Goal: Communication & Community: Answer question/provide support

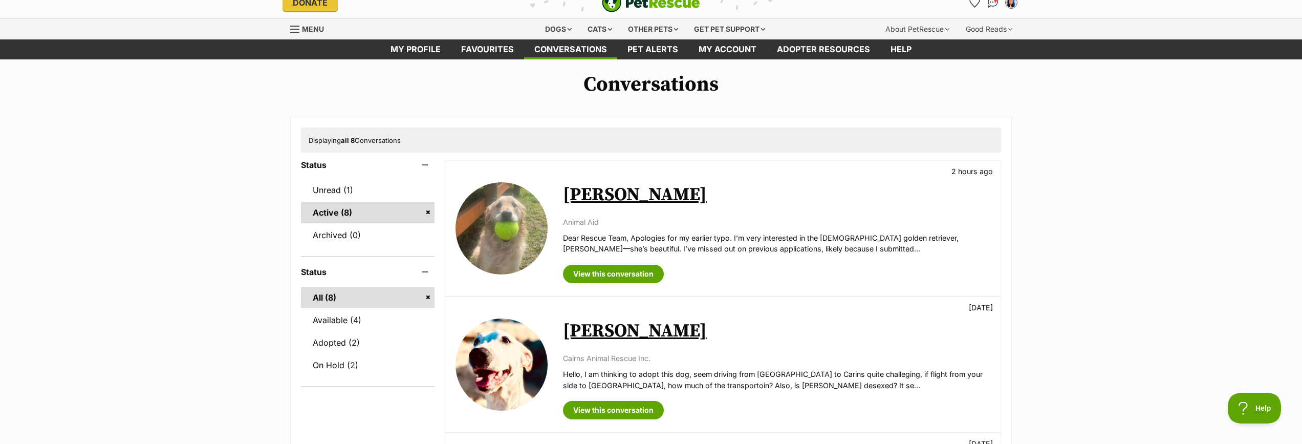
scroll to position [14, 0]
click at [314, 183] on link "Unread (1)" at bounding box center [368, 189] width 134 height 21
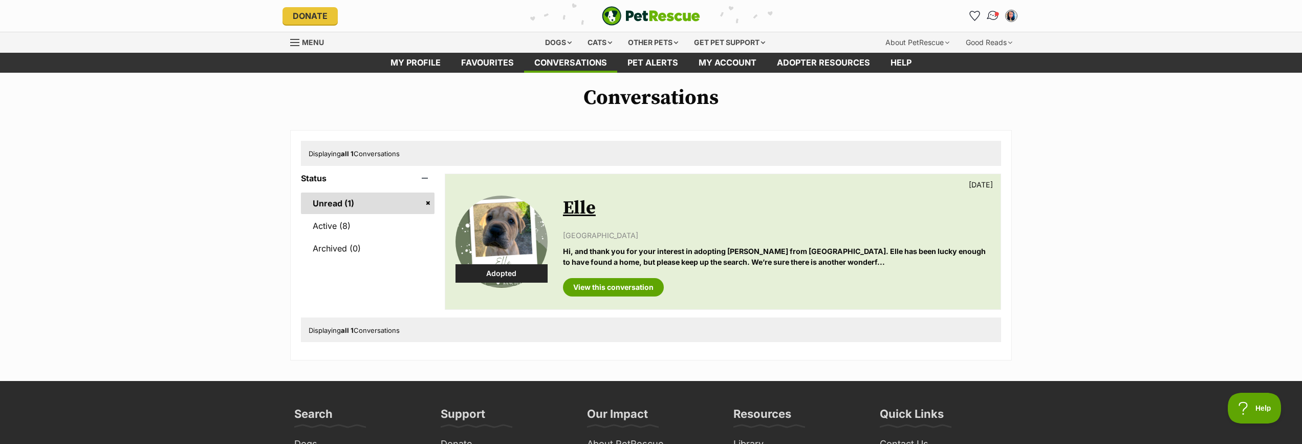
click at [992, 14] on img "Conversations" at bounding box center [993, 15] width 14 height 13
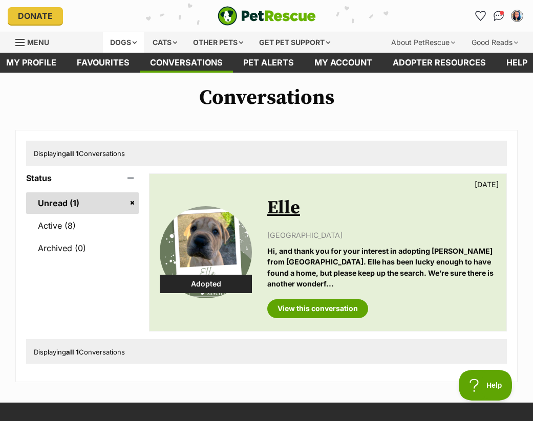
click at [106, 40] on div "Dogs" at bounding box center [123, 42] width 41 height 20
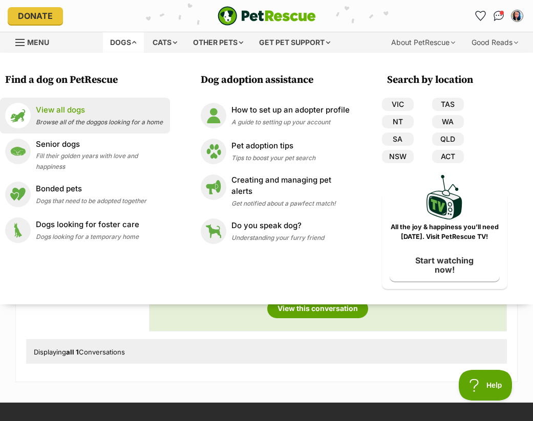
click at [67, 110] on p "View all dogs" at bounding box center [99, 110] width 127 height 12
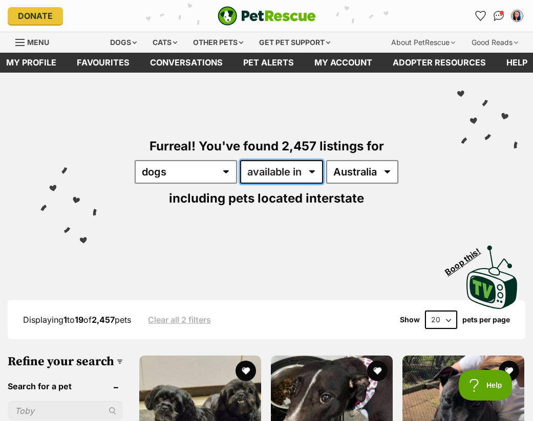
click at [292, 171] on select "available in located in" at bounding box center [281, 172] width 83 height 24
select select "disabled"
click at [240, 160] on select "available in located in" at bounding box center [281, 172] width 83 height 24
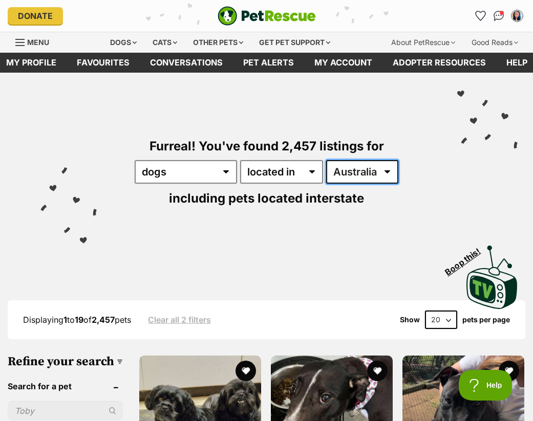
click at [347, 179] on select "Australia ACT NSW NT QLD SA TAS VIC WA" at bounding box center [362, 172] width 72 height 24
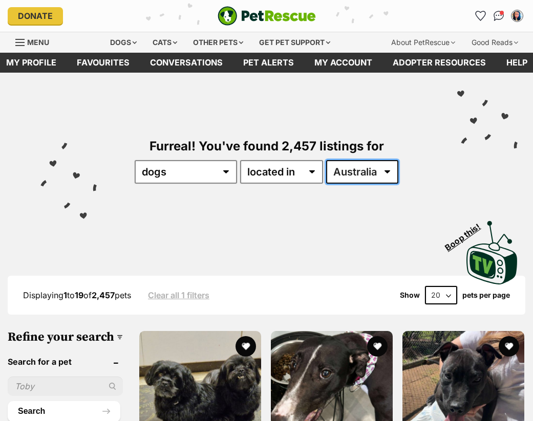
click at [348, 173] on select "Australia ACT NSW NT QLD SA TAS VIC WA" at bounding box center [362, 172] width 72 height 24
select select "VIC"
click at [327, 160] on select "Australia ACT NSW NT QLD SA TAS VIC WA" at bounding box center [362, 172] width 72 height 24
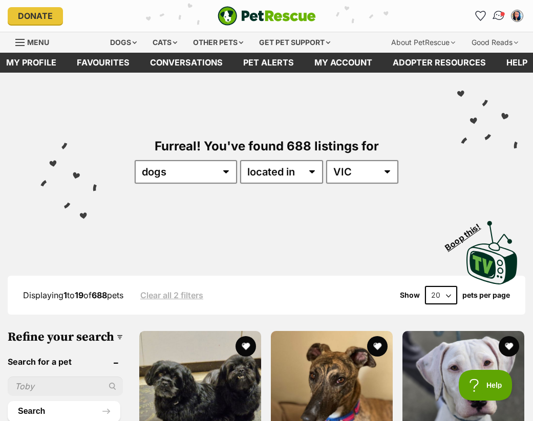
click at [497, 18] on img "Conversations" at bounding box center [499, 15] width 14 height 13
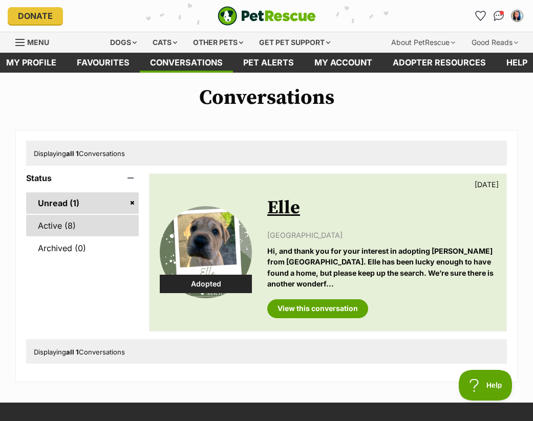
click at [47, 230] on link "Active (8)" at bounding box center [82, 225] width 113 height 21
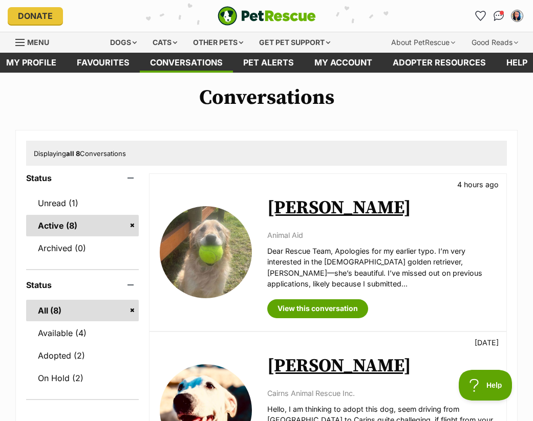
click at [31, 38] on span "Menu" at bounding box center [38, 42] width 22 height 9
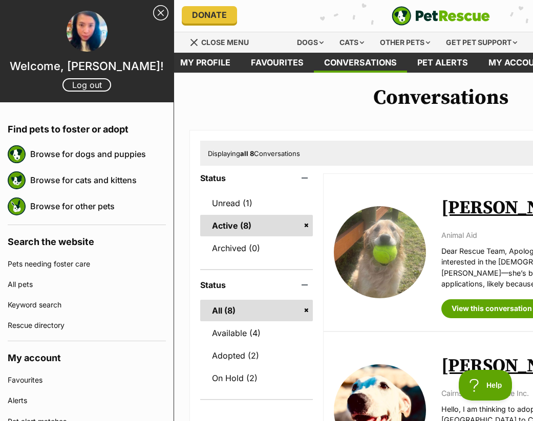
drag, startPoint x: 327, startPoint y: 21, endPoint x: 232, endPoint y: 20, distance: 94.2
click at [232, 20] on div "Donate" at bounding box center [268, 15] width 173 height 17
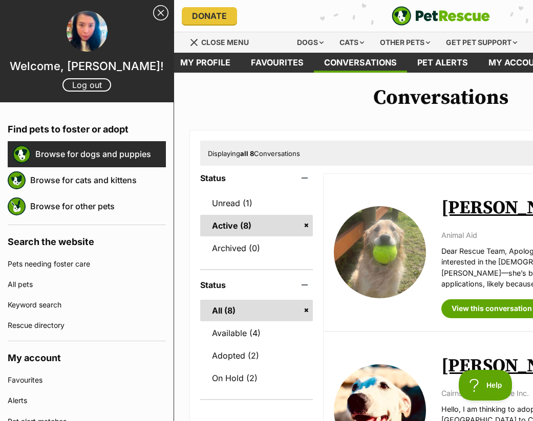
click at [93, 154] on link "Browse for dogs and puppies" at bounding box center [100, 153] width 131 height 21
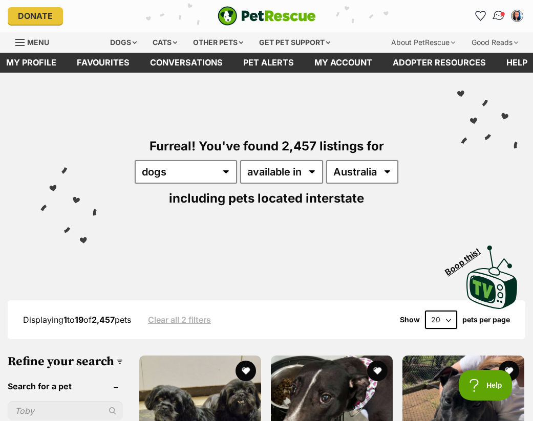
drag, startPoint x: 499, startPoint y: 13, endPoint x: 491, endPoint y: 18, distance: 9.5
click at [499, 13] on img "Conversations" at bounding box center [499, 15] width 14 height 13
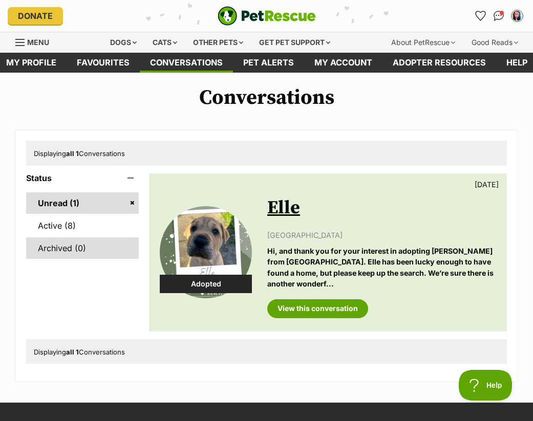
scroll to position [1, 0]
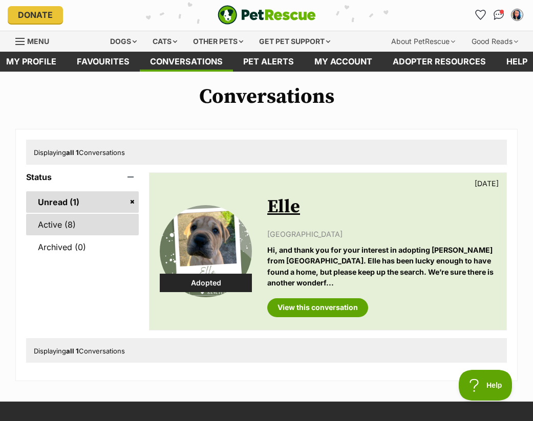
click at [67, 223] on link "Active (8)" at bounding box center [82, 224] width 113 height 21
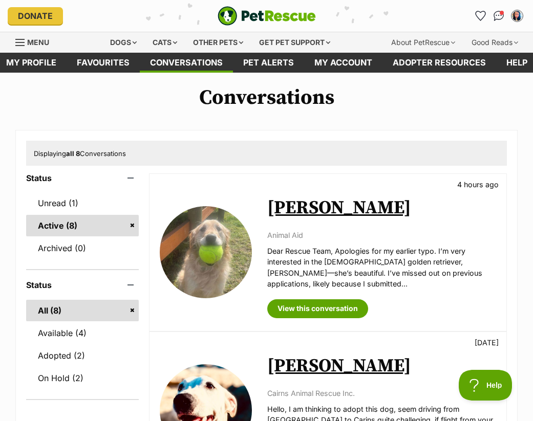
click at [291, 207] on link "Lucy" at bounding box center [339, 208] width 144 height 23
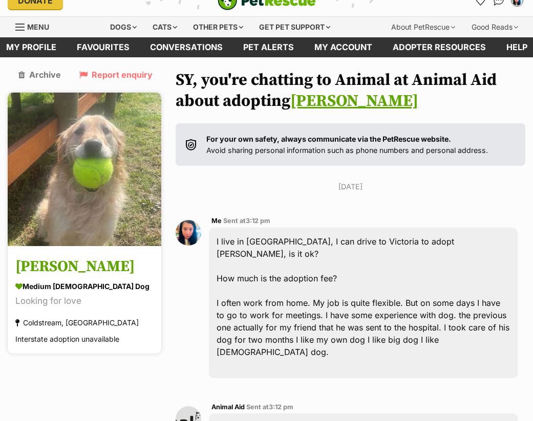
scroll to position [14, 0]
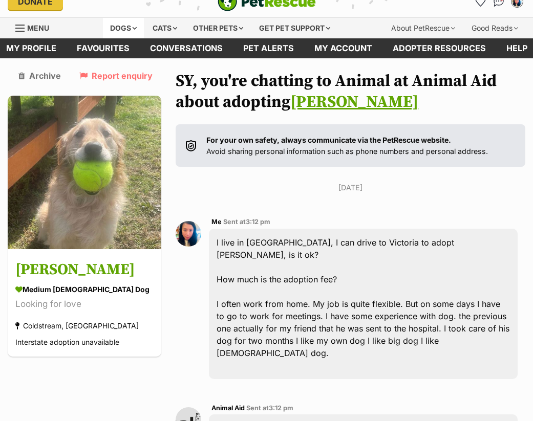
click at [118, 30] on div "Dogs" at bounding box center [123, 28] width 41 height 20
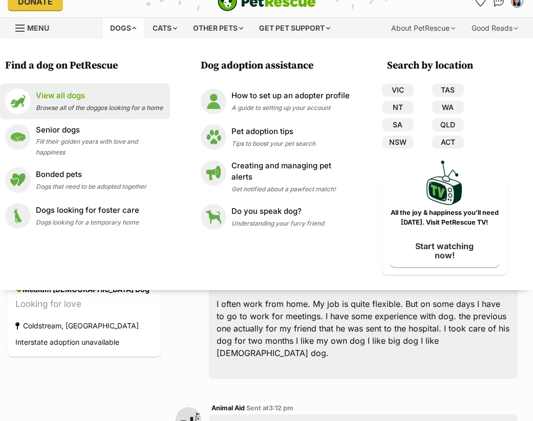
click at [57, 95] on p "View all dogs" at bounding box center [99, 96] width 127 height 12
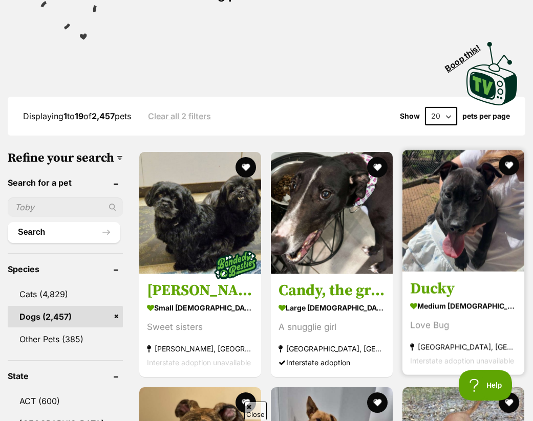
click at [469, 206] on img at bounding box center [463, 211] width 122 height 122
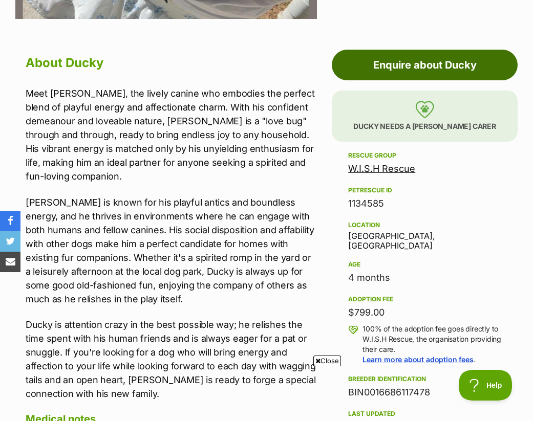
scroll to position [485, 0]
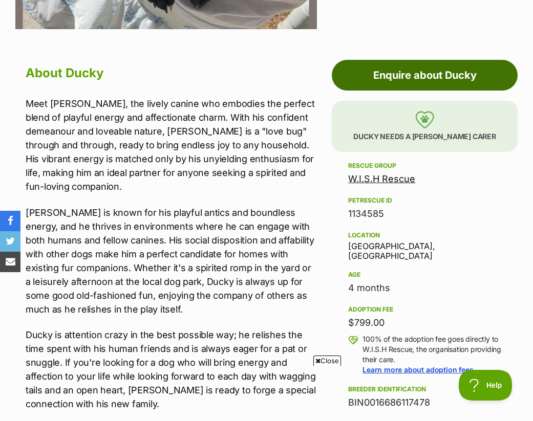
click at [438, 79] on link "Enquire about Ducky" at bounding box center [425, 75] width 186 height 31
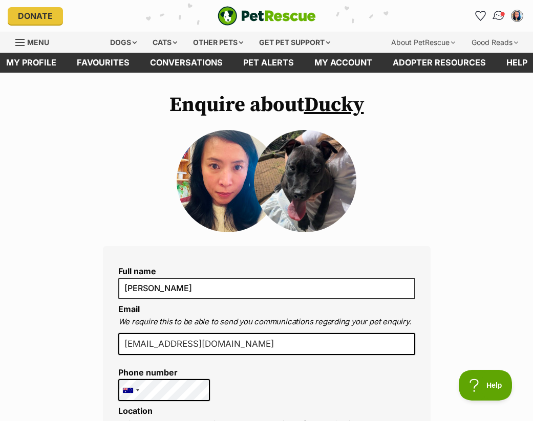
click at [499, 16] on img "Conversations" at bounding box center [499, 15] width 14 height 13
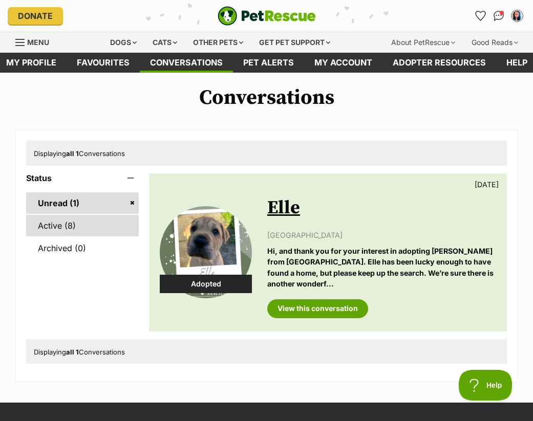
click at [50, 222] on link "Active (8)" at bounding box center [82, 225] width 113 height 21
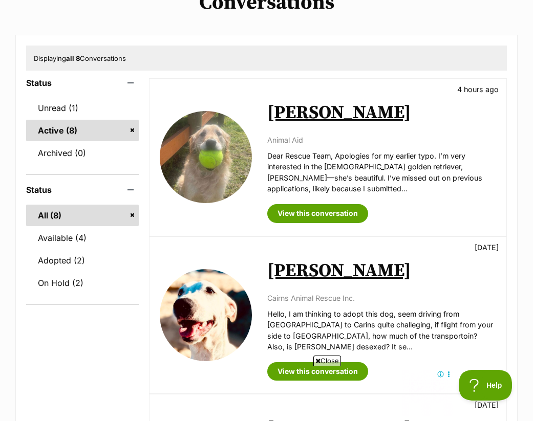
scroll to position [96, 0]
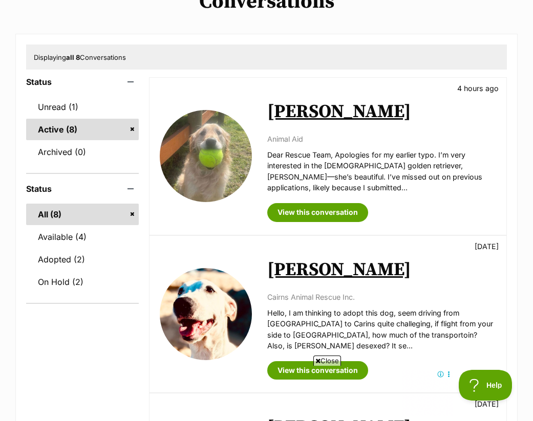
click at [211, 156] on img at bounding box center [206, 156] width 92 height 92
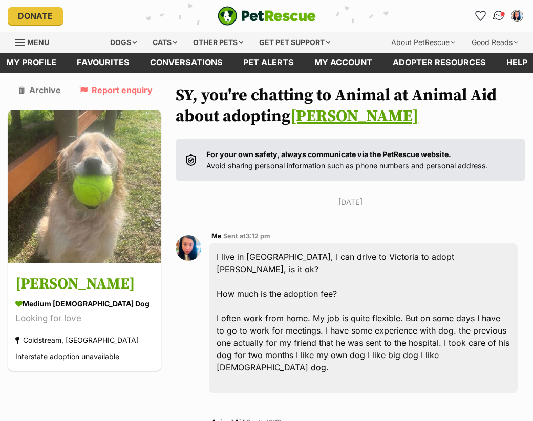
click at [500, 16] on img "Conversations" at bounding box center [499, 15] width 14 height 13
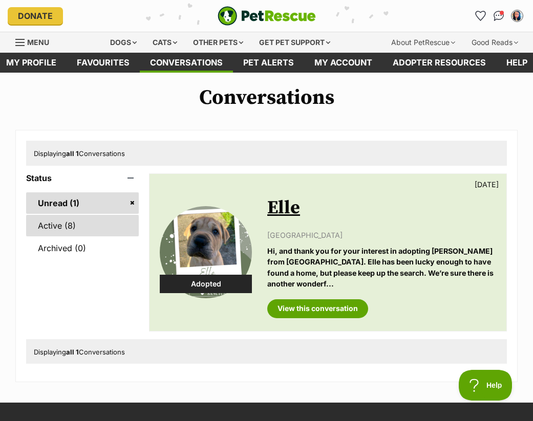
click at [48, 228] on link "Active (8)" at bounding box center [82, 225] width 113 height 21
